Goal: Answer question/provide support

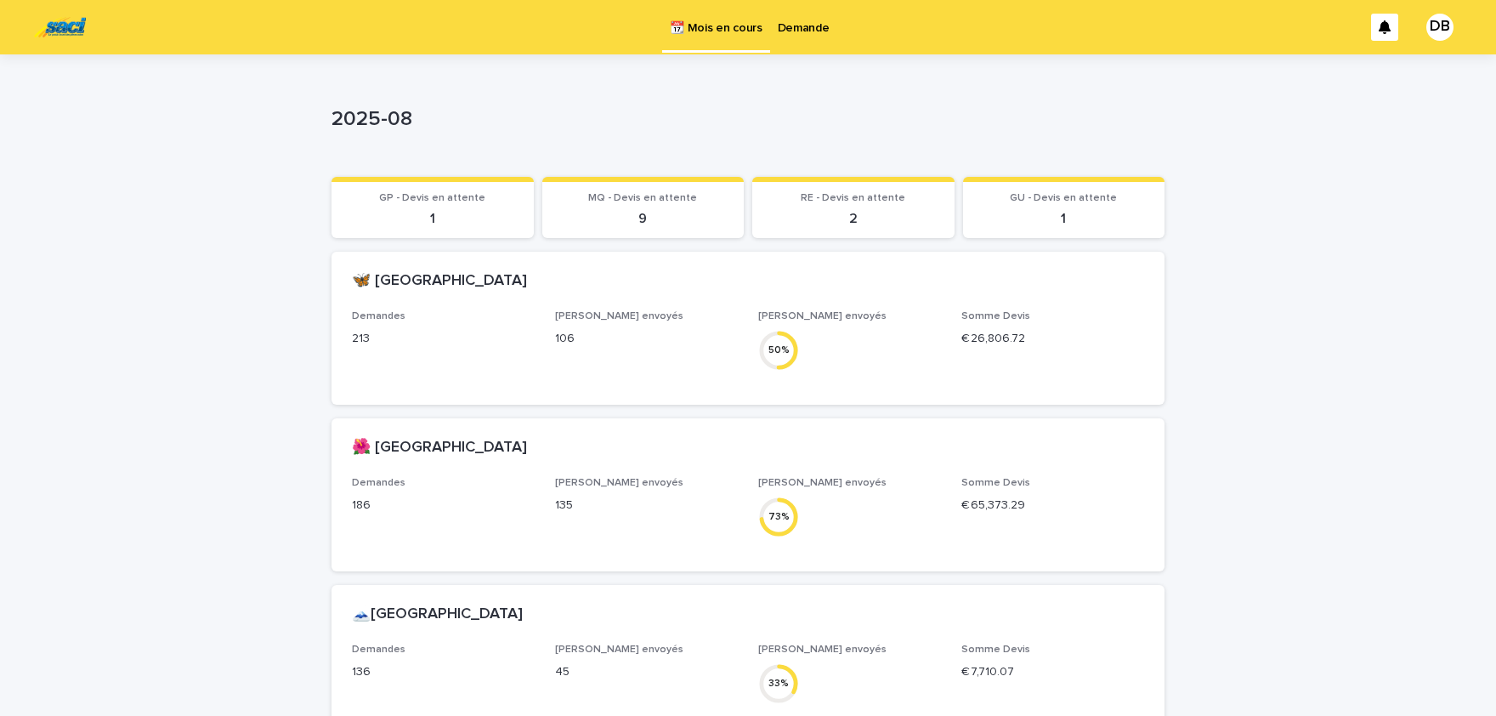
click at [806, 24] on p "Demande" at bounding box center [804, 18] width 52 height 36
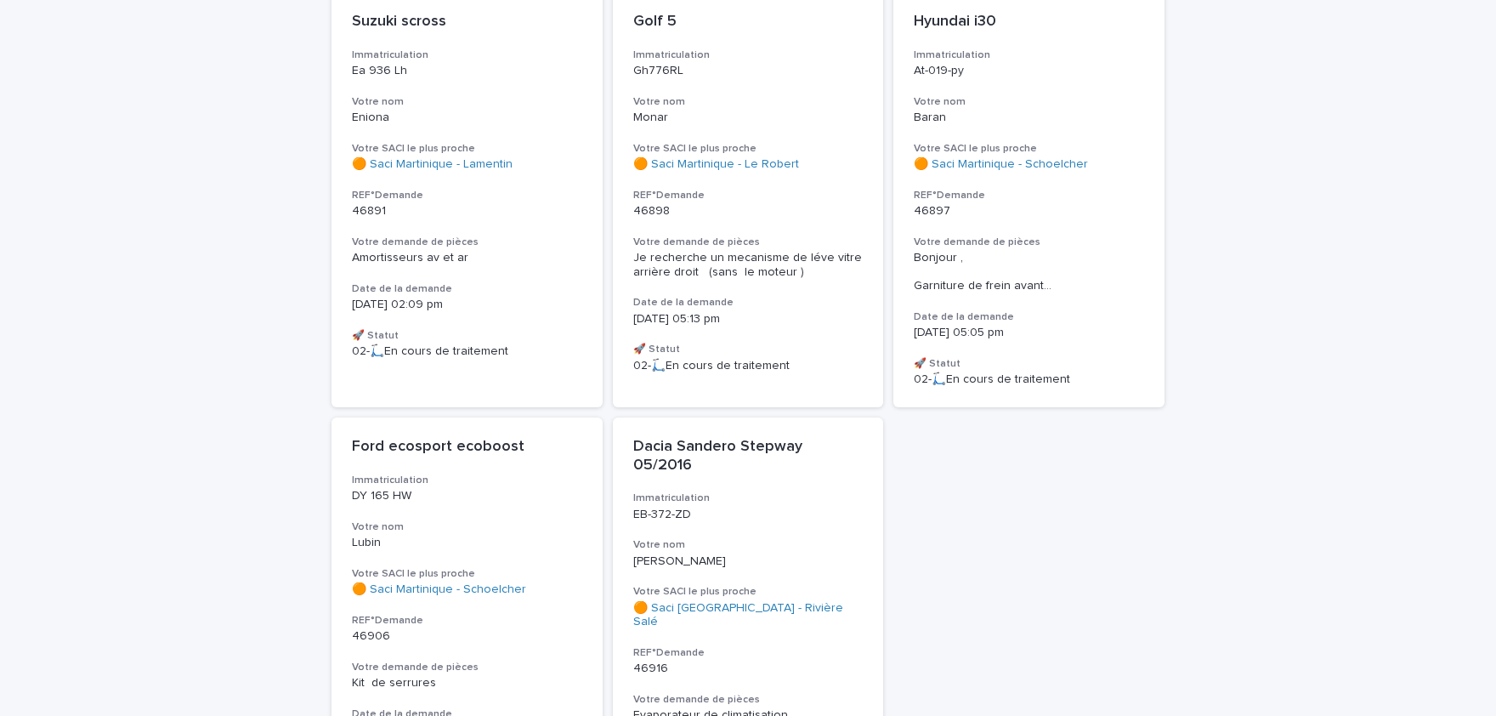
scroll to position [584, 0]
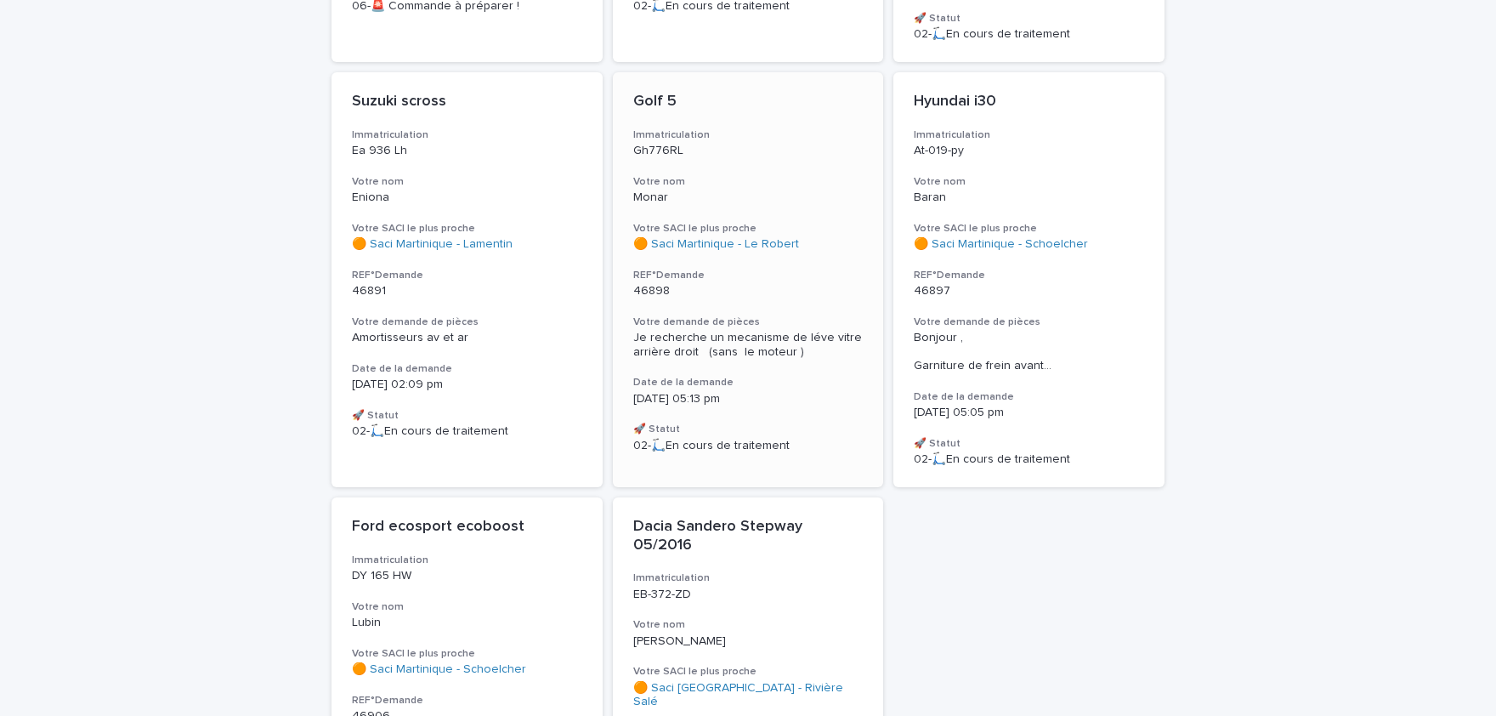
click at [759, 327] on div "Je recherche un mecanisme de léve vitre arrière droit (sans le moteur )" at bounding box center [748, 343] width 230 height 32
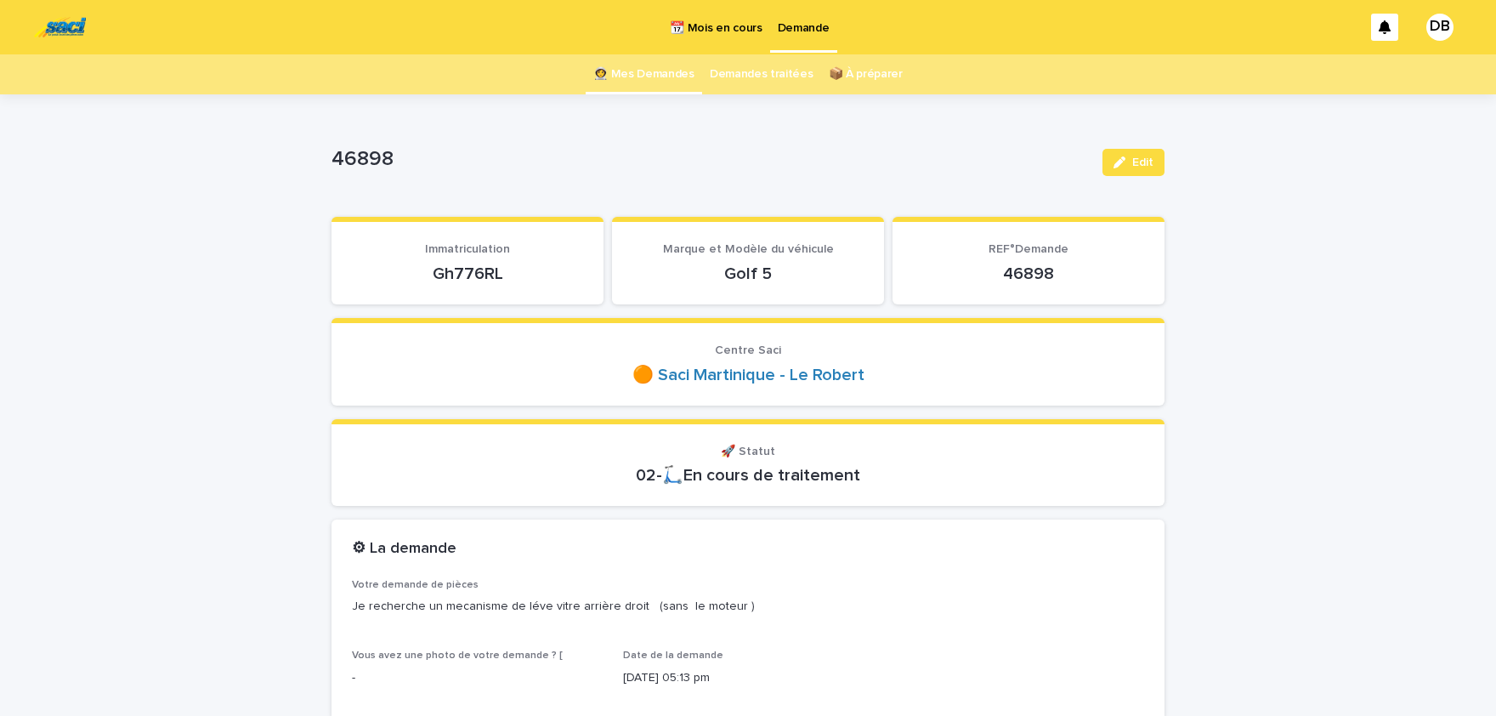
click at [470, 269] on p "Gh776RL" at bounding box center [467, 273] width 231 height 20
copy p "Gh776RL"
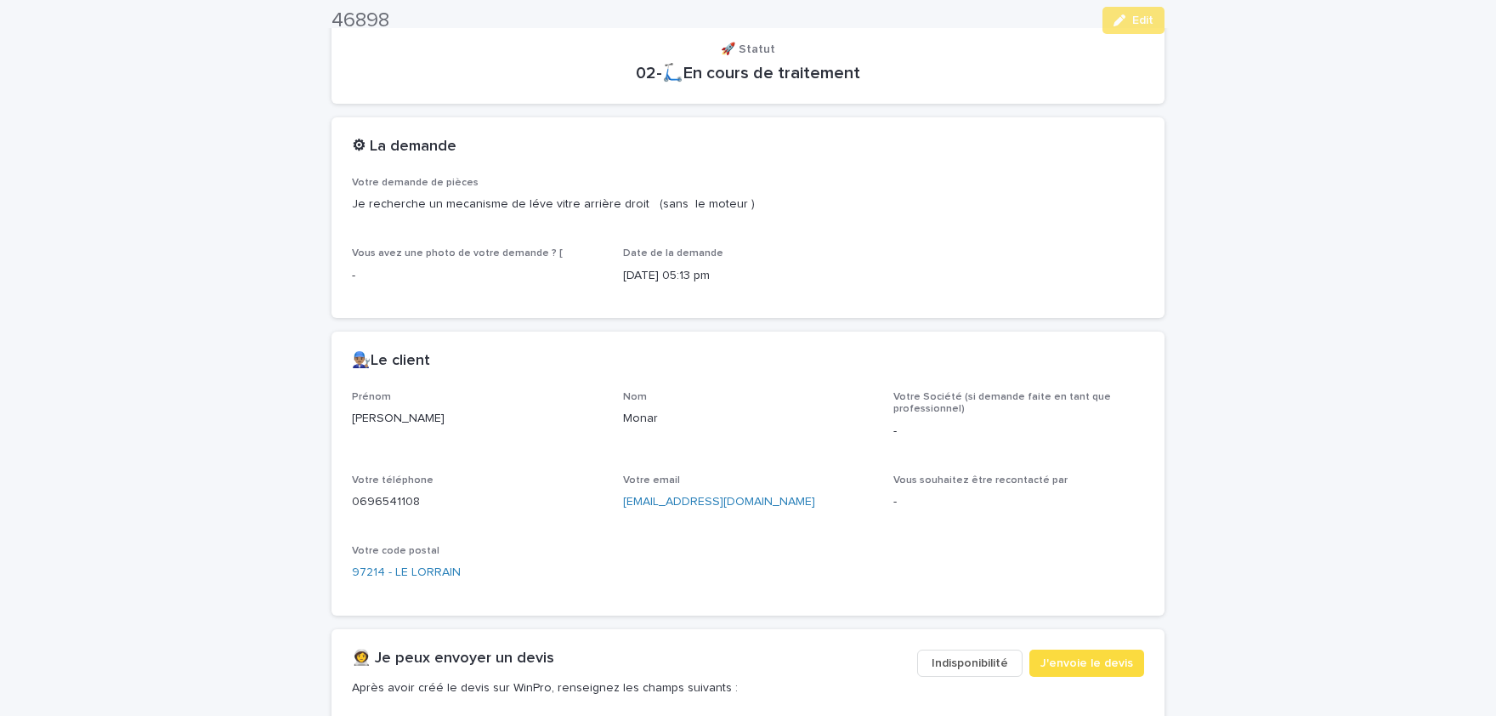
scroll to position [421, 0]
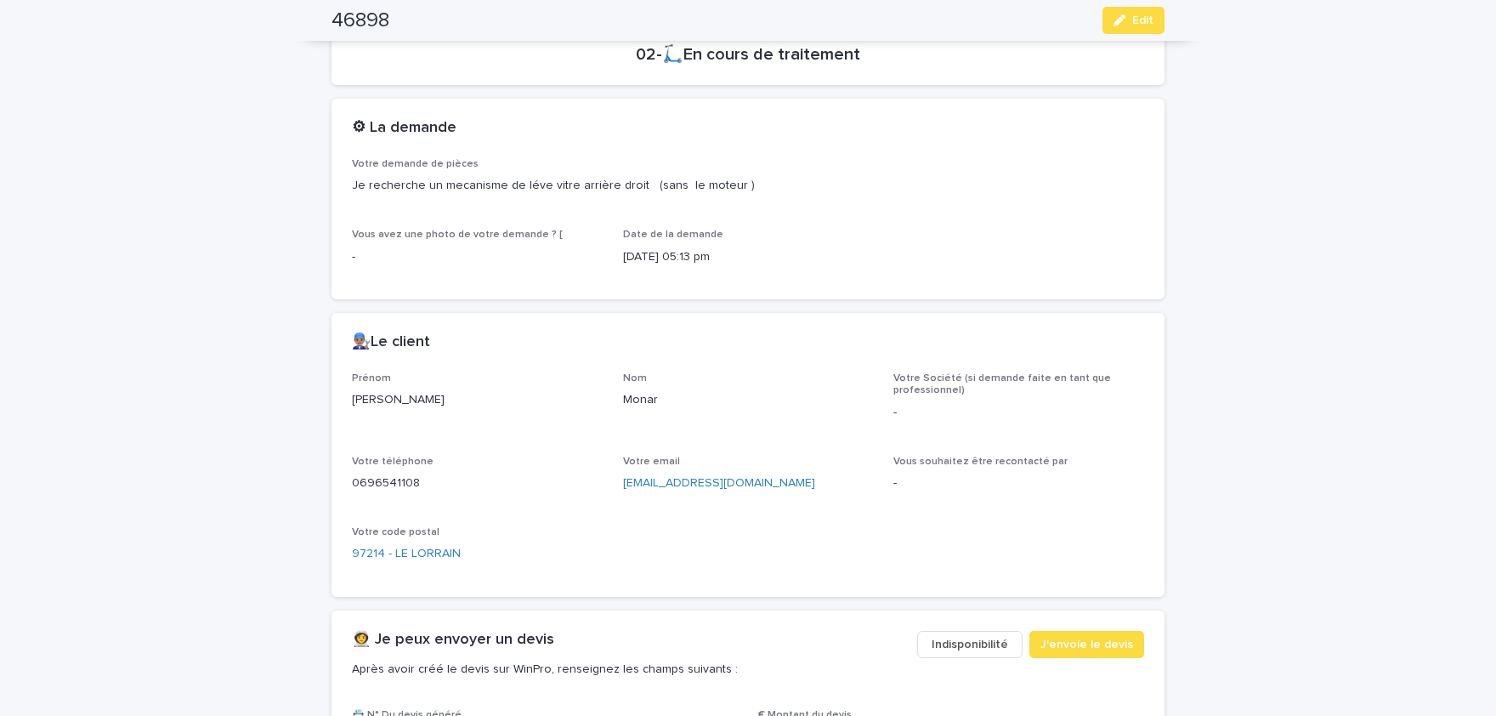
click at [369, 398] on p "[PERSON_NAME]" at bounding box center [477, 400] width 251 height 18
copy p "[PERSON_NAME]"
click at [398, 482] on p "0696541108" at bounding box center [477, 483] width 251 height 18
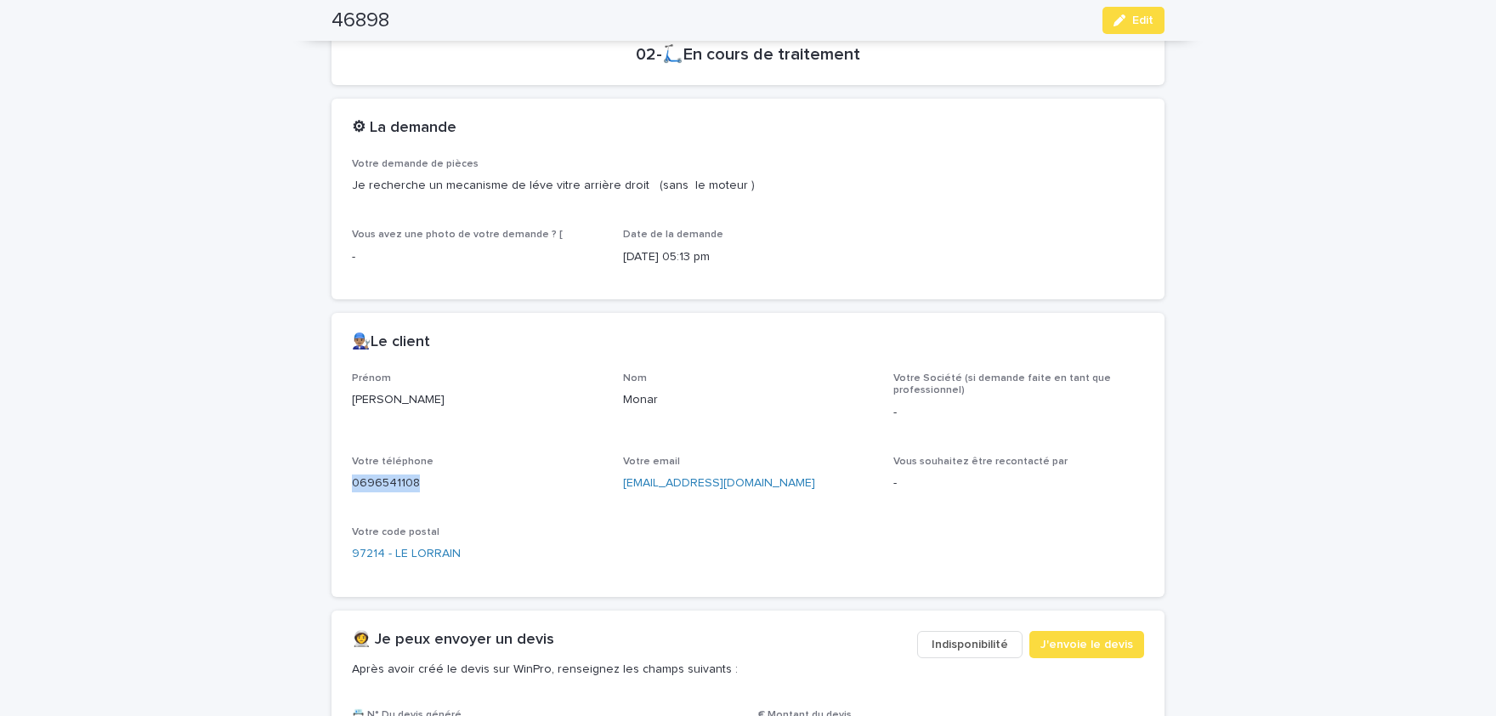
copy p "0696541108"
click at [1123, 31] on button "Edit" at bounding box center [1133, 20] width 62 height 27
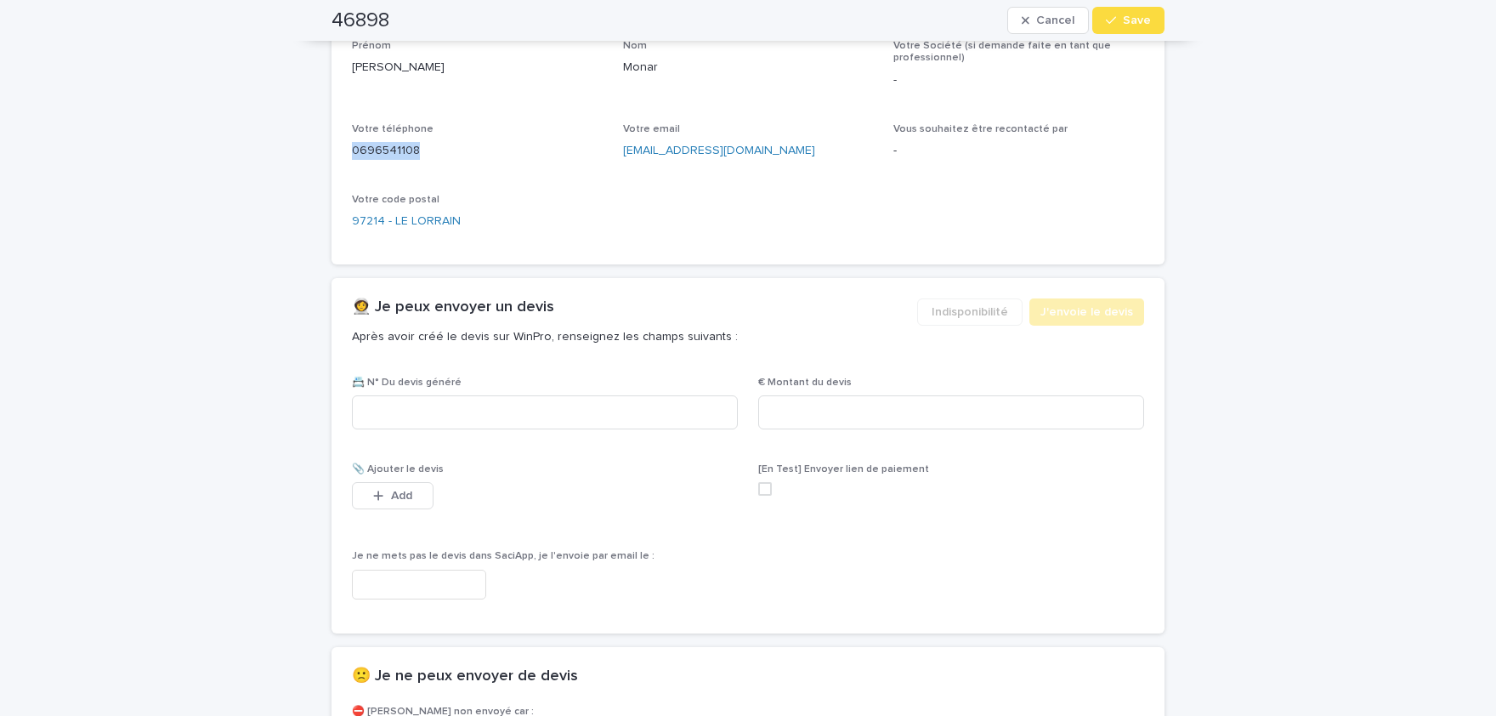
scroll to position [823, 0]
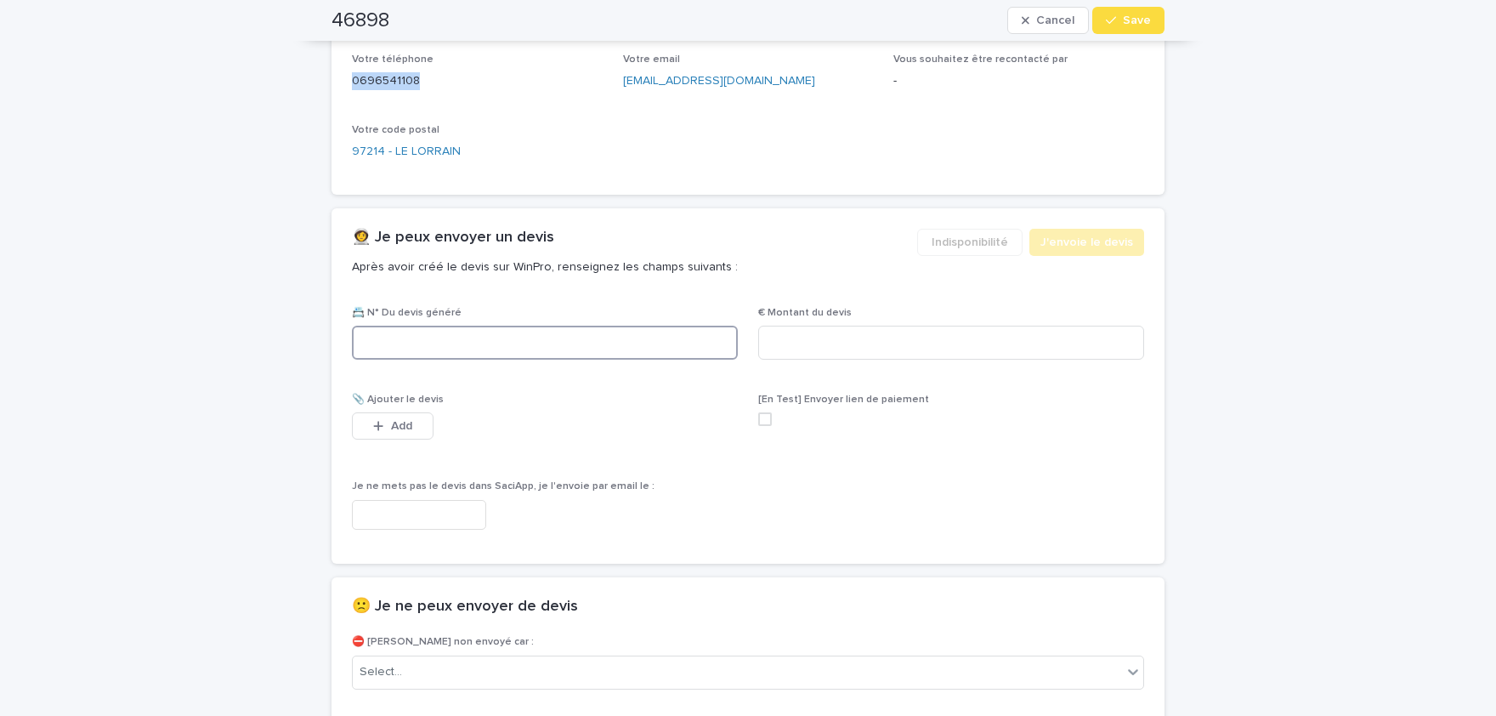
click at [502, 337] on input at bounding box center [545, 342] width 386 height 34
paste input "********"
type input "********"
drag, startPoint x: 918, startPoint y: 342, endPoint x: 914, endPoint y: 328, distance: 14.0
click at [918, 339] on input at bounding box center [951, 342] width 386 height 34
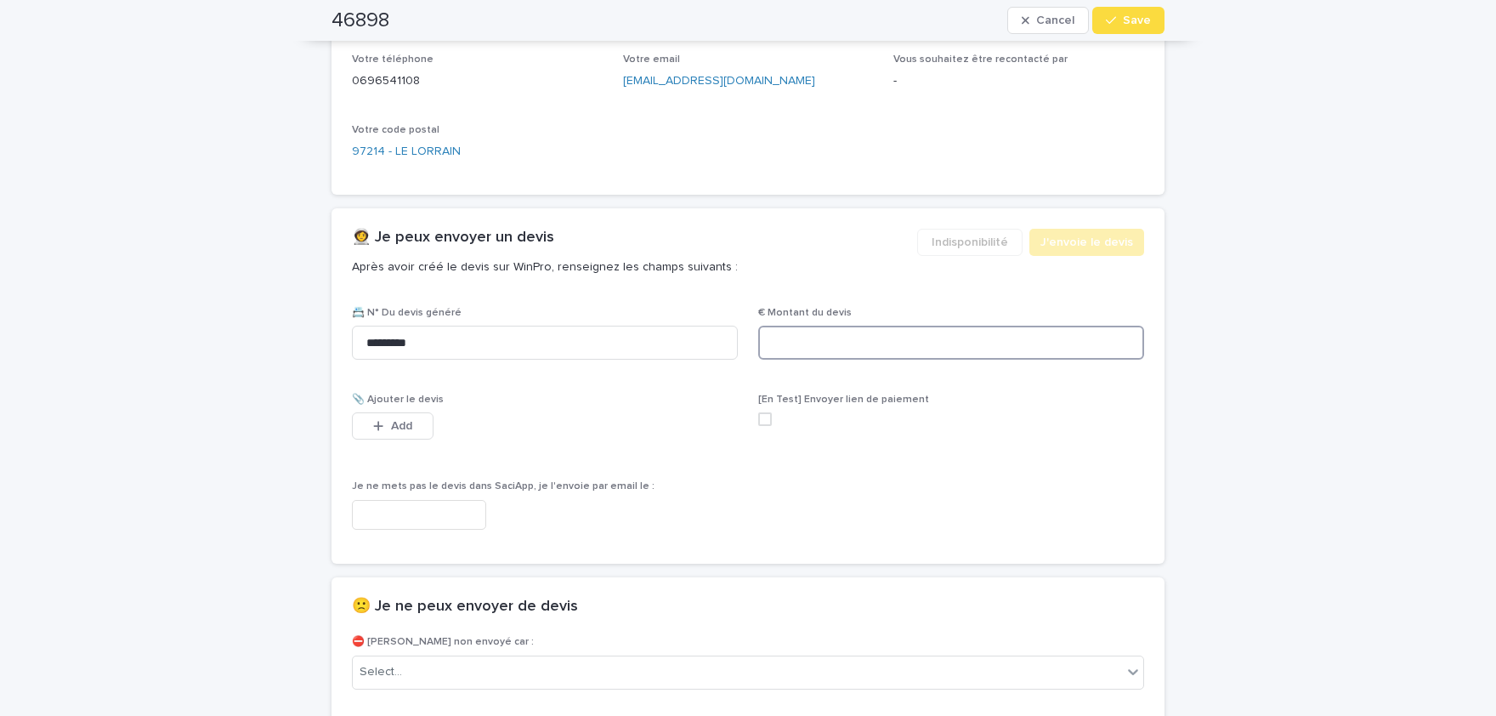
paste input "****"
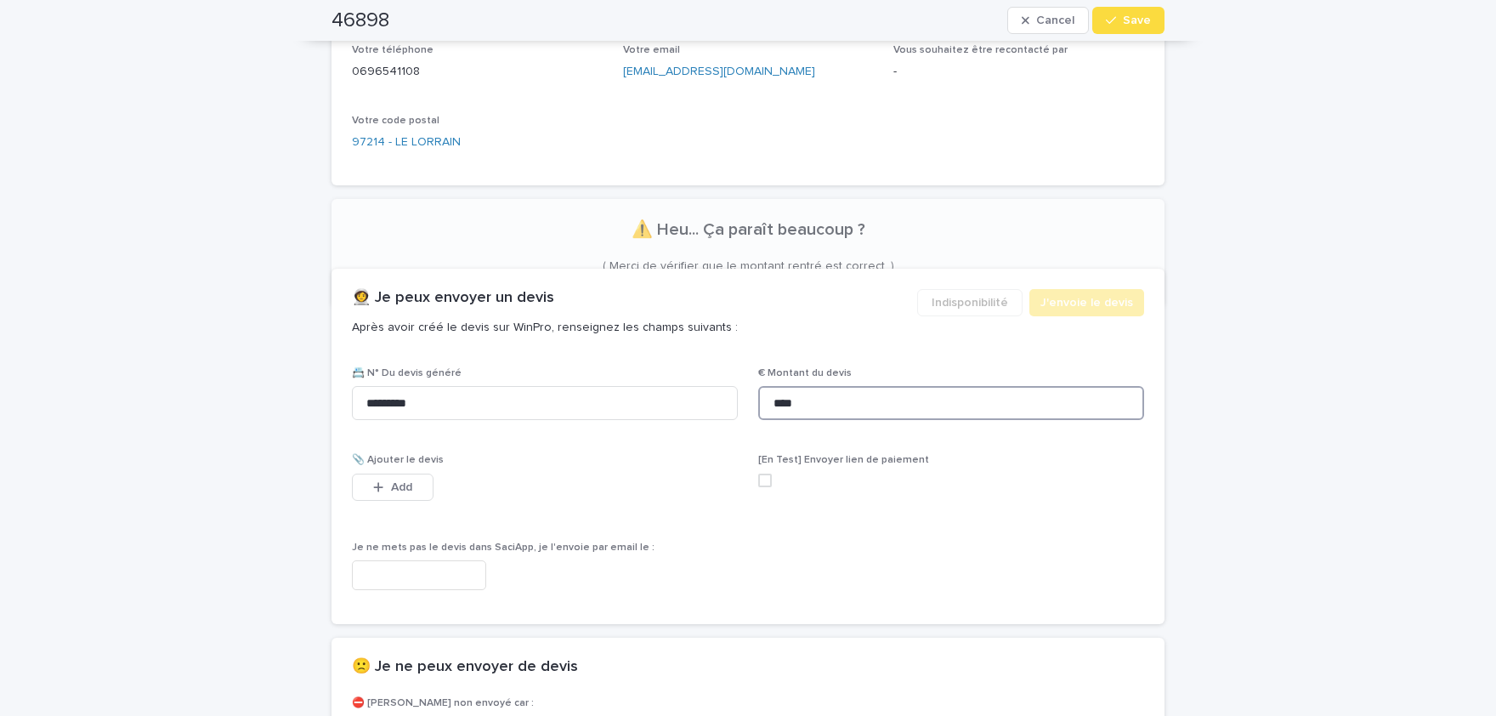
scroll to position [838, 0]
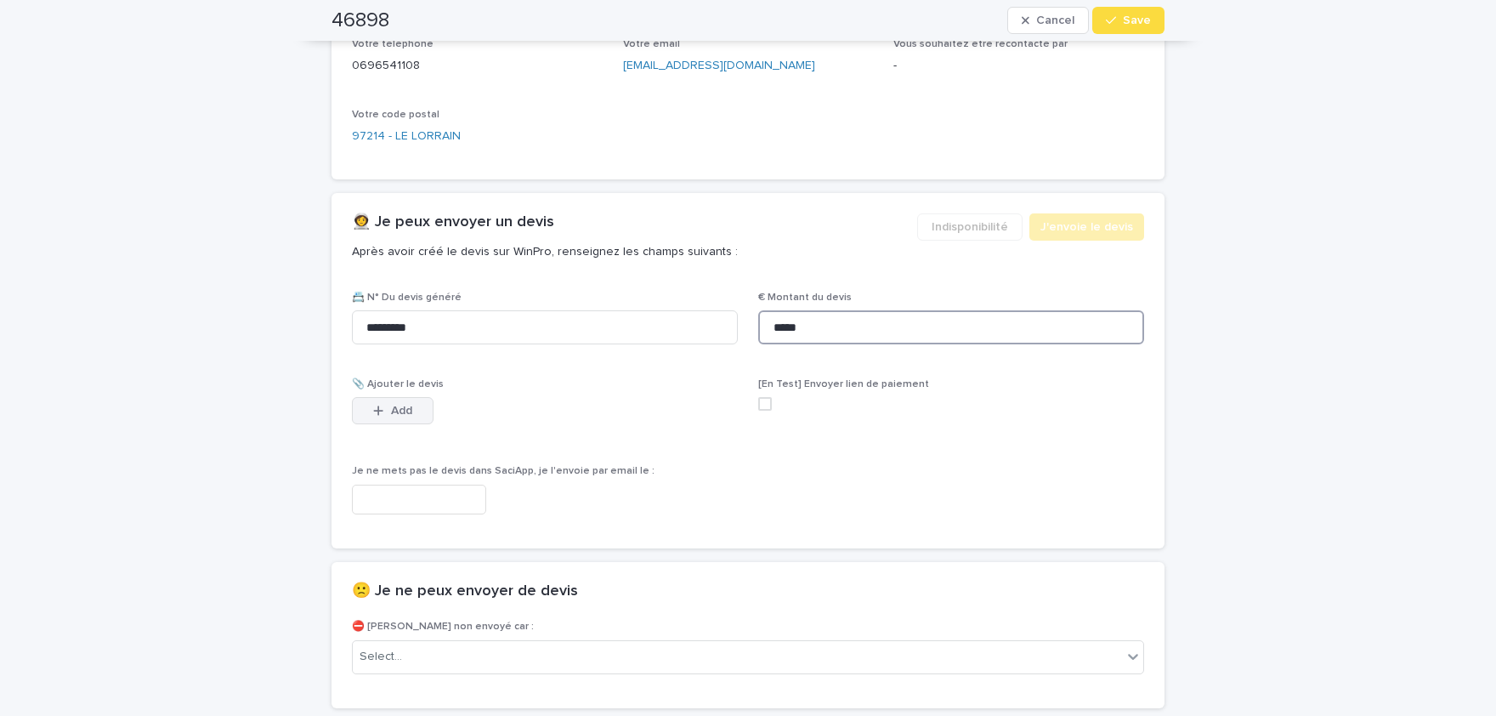
type input "*****"
click at [400, 407] on span "Add" at bounding box center [401, 411] width 21 height 12
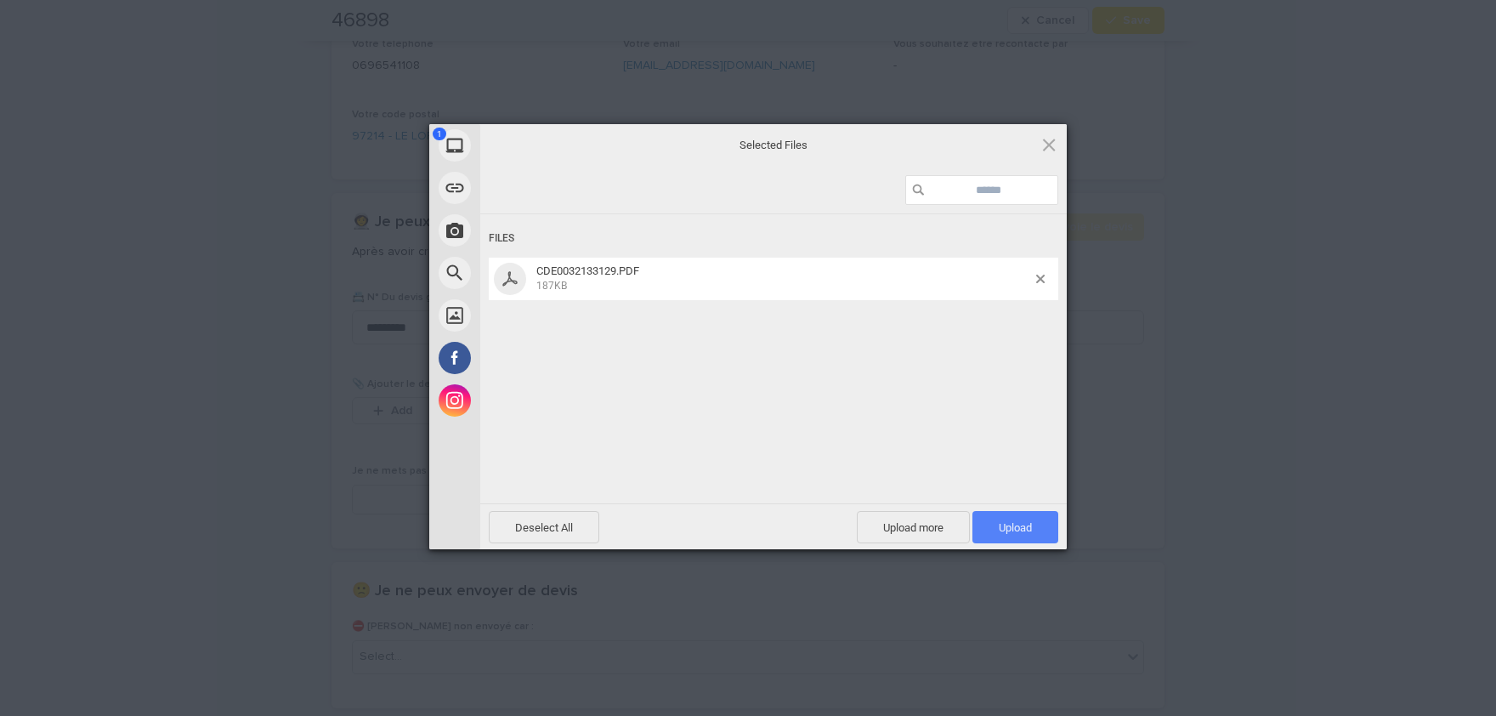
click at [1037, 535] on span "Upload 1" at bounding box center [1015, 527] width 86 height 32
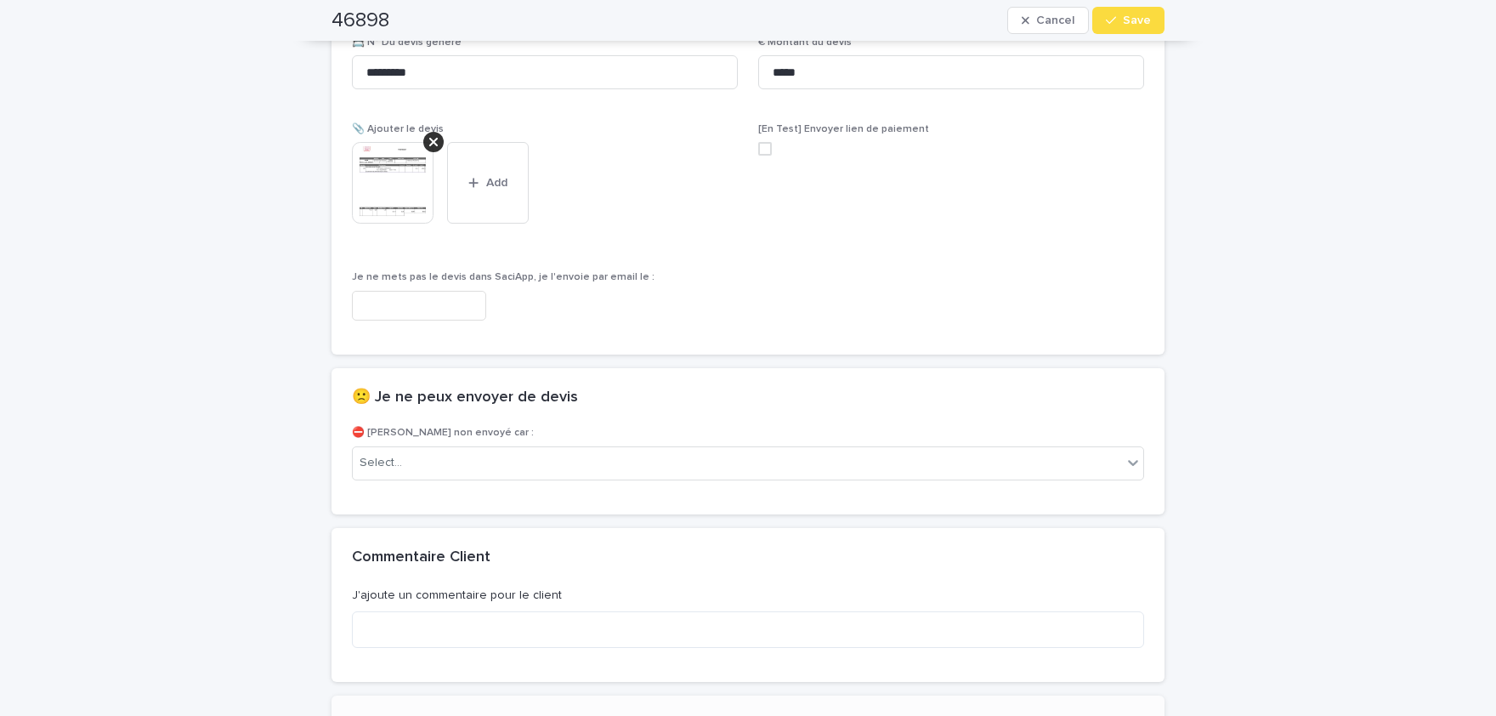
scroll to position [1115, 0]
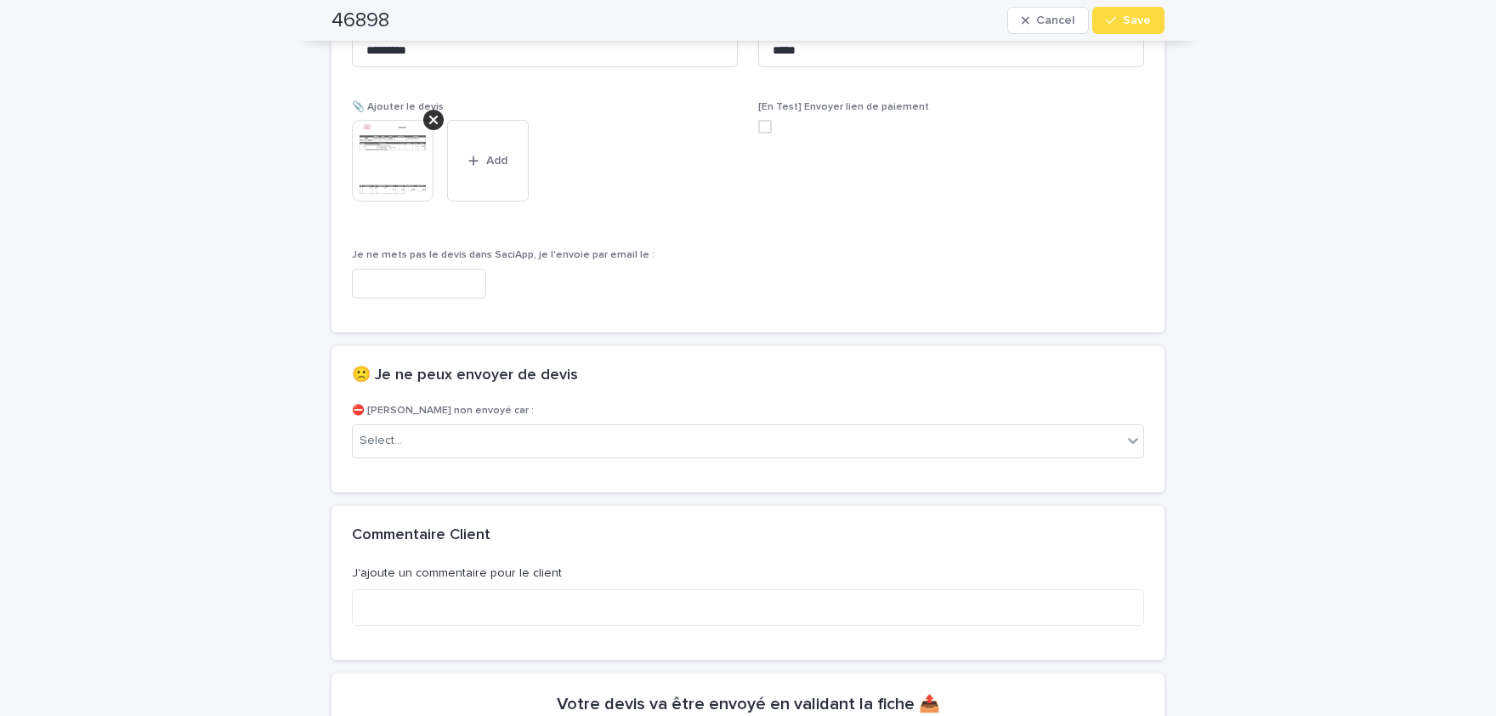
click at [388, 168] on img at bounding box center [393, 161] width 82 height 82
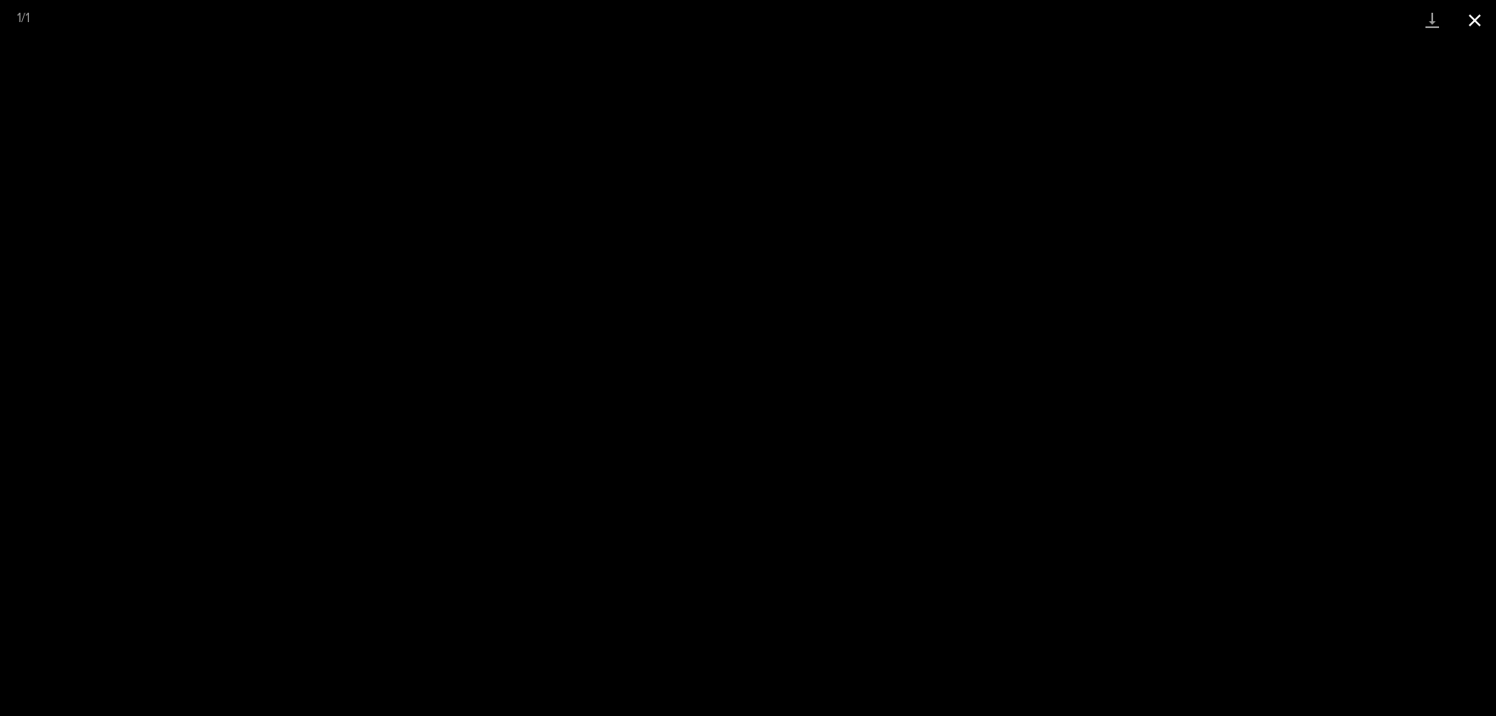
click at [1479, 22] on button "Close gallery" at bounding box center [1474, 20] width 42 height 40
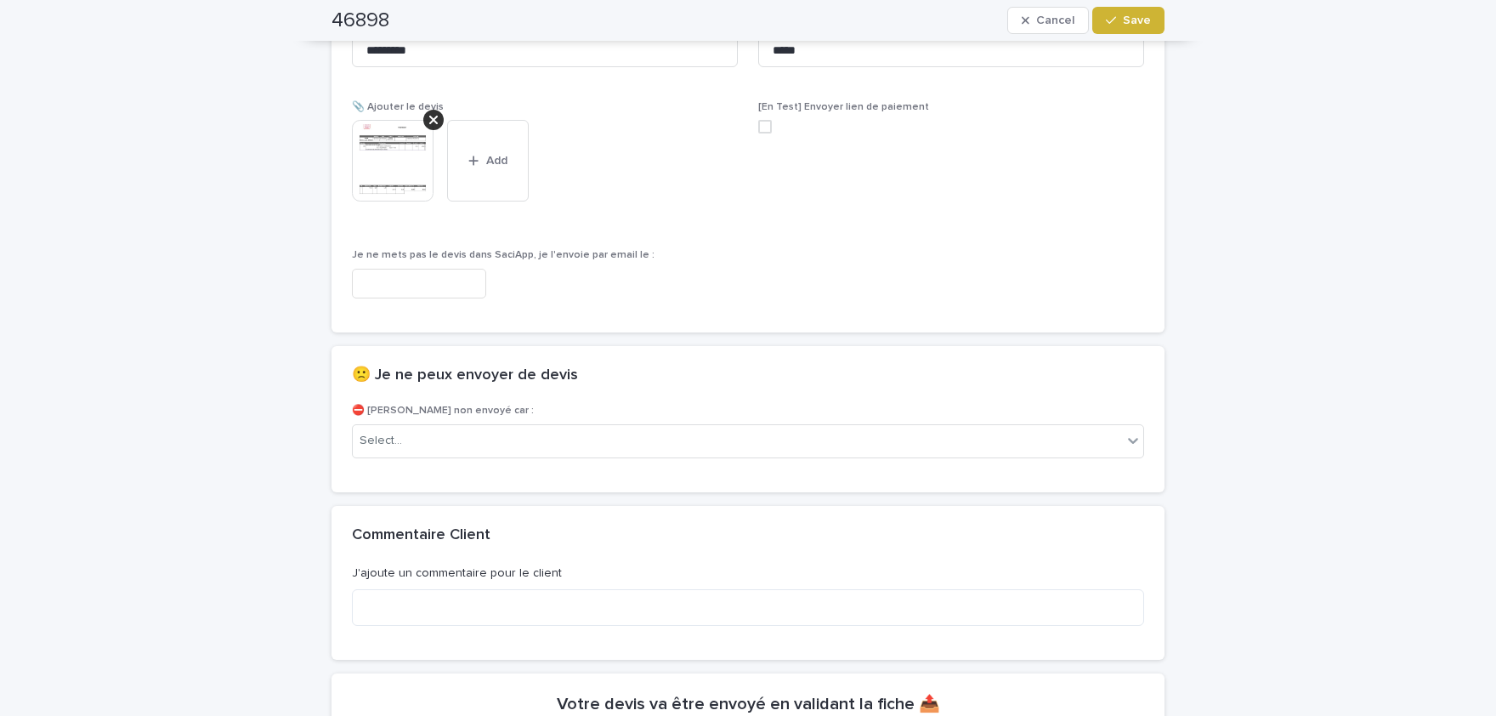
click at [1117, 31] on button "Save" at bounding box center [1128, 20] width 72 height 27
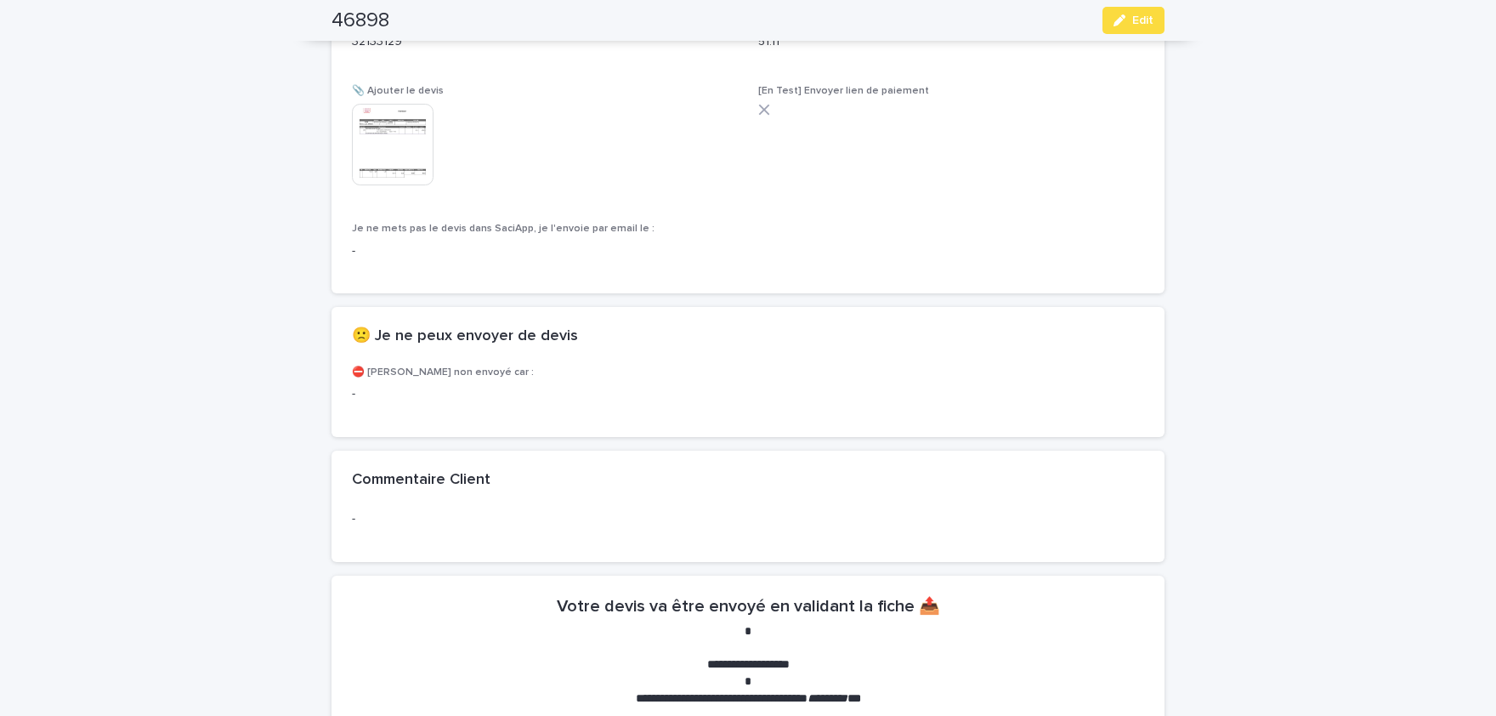
scroll to position [1066, 0]
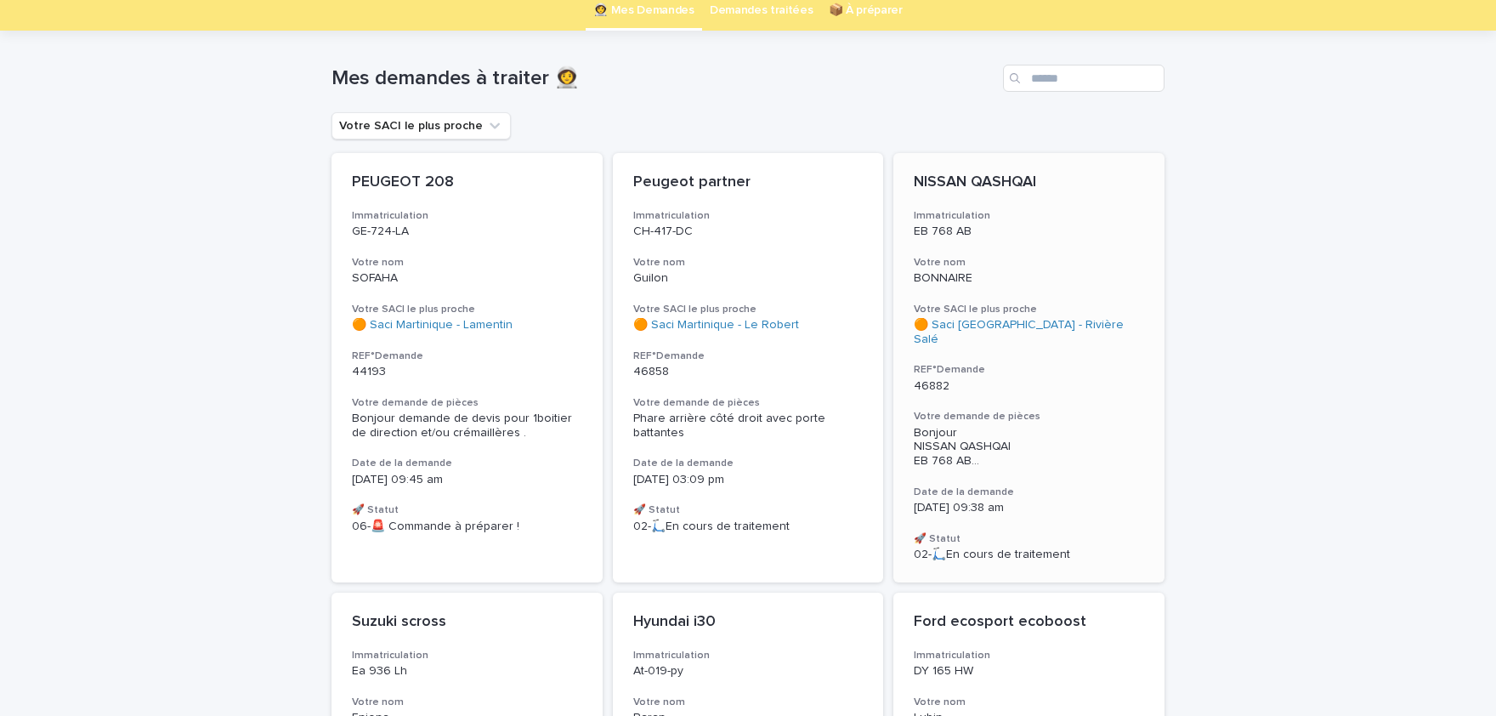
scroll to position [133, 0]
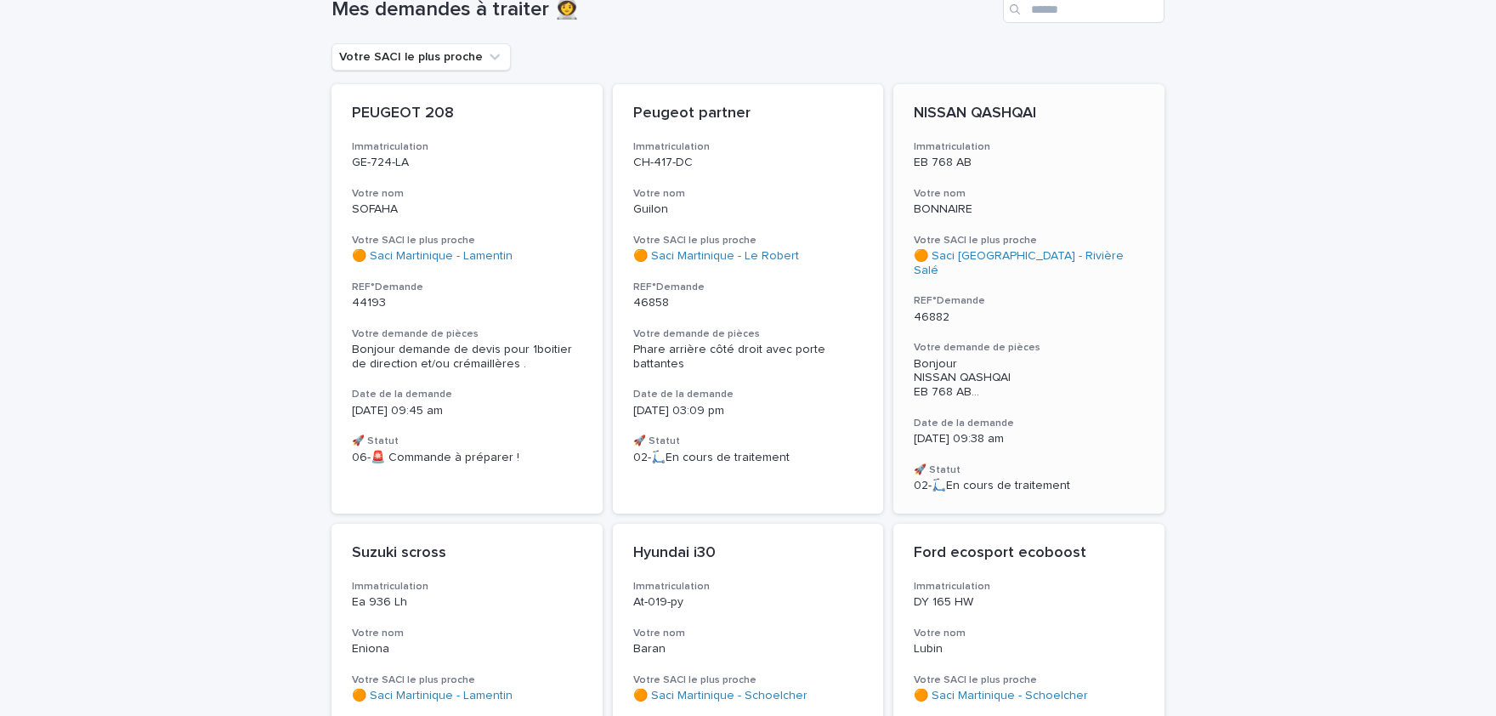
click at [1021, 390] on div "NISSAN QASHQAI Immatriculation EB 768 AB Votre nom BONNAIRE Votre SACI le plus …" at bounding box center [1028, 298] width 271 height 429
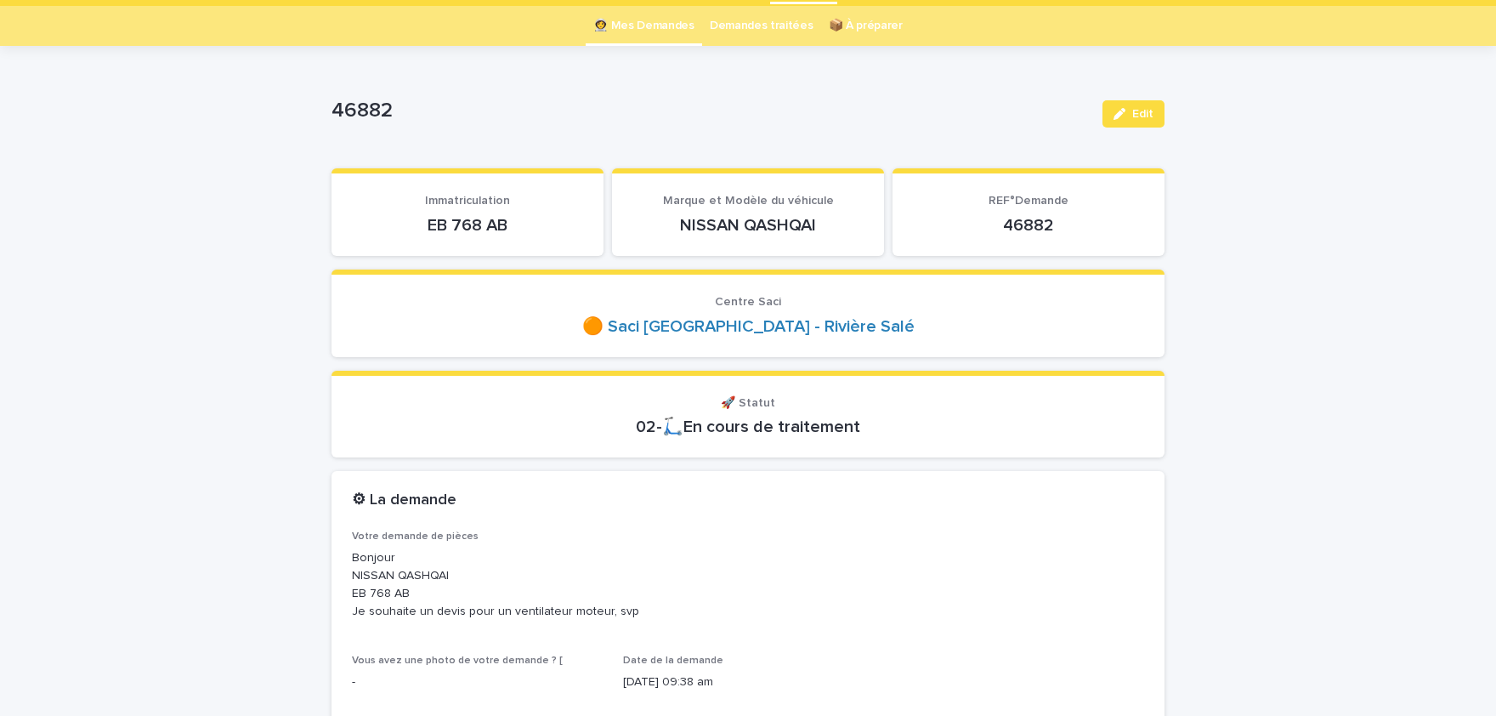
scroll to position [70, 0]
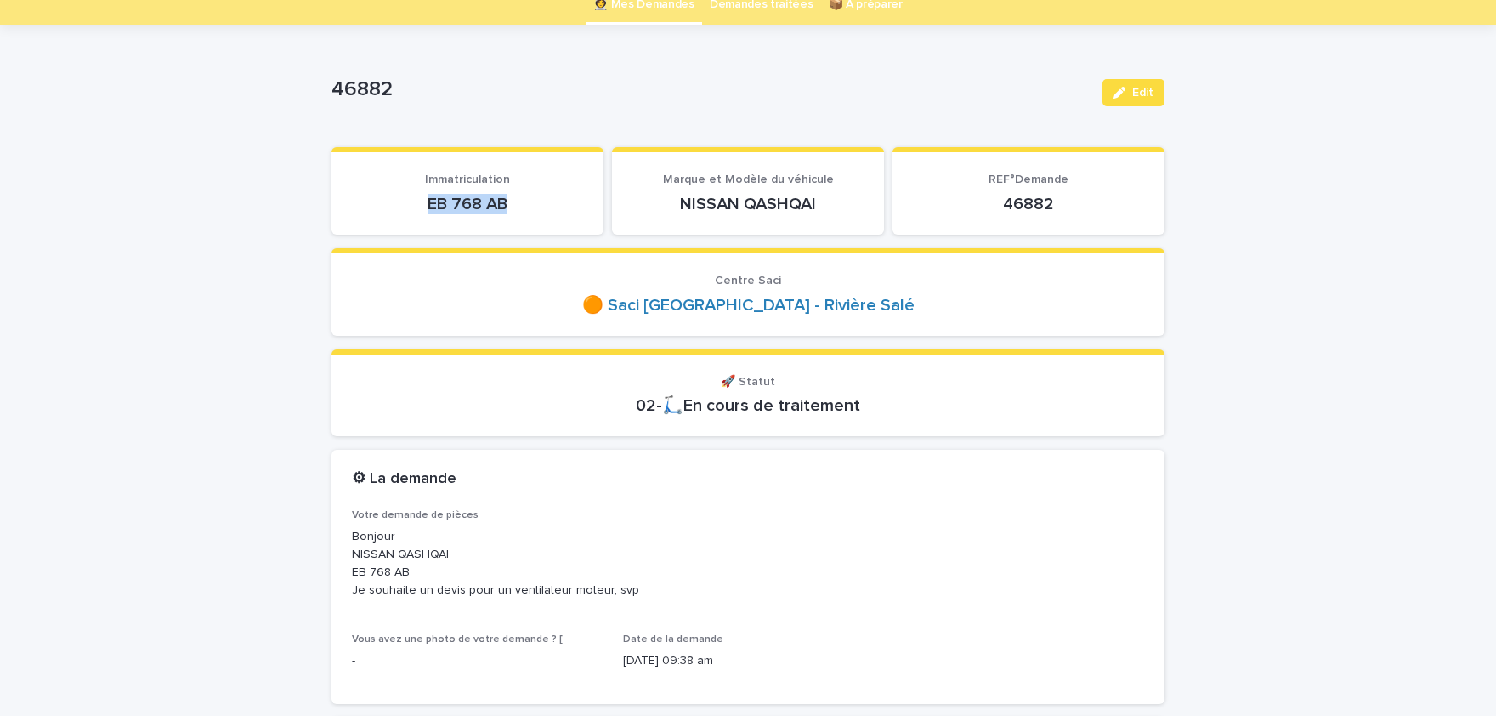
drag, startPoint x: 512, startPoint y: 207, endPoint x: 424, endPoint y: 194, distance: 89.4
click at [424, 194] on p "EB 768 AB" at bounding box center [467, 204] width 231 height 20
copy p "EB 768 AB"
